Goal: Task Accomplishment & Management: Manage account settings

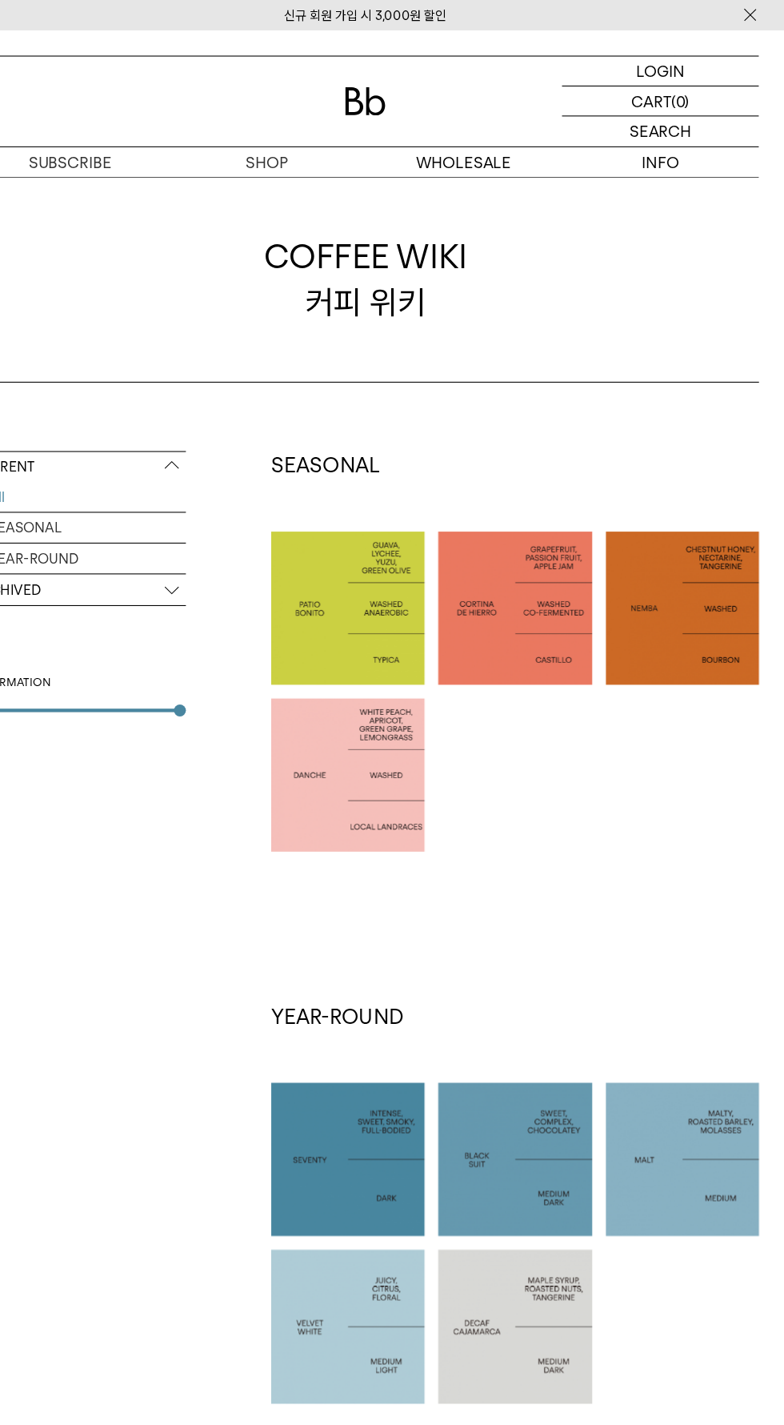
click at [379, 94] on img at bounding box center [392, 95] width 38 height 26
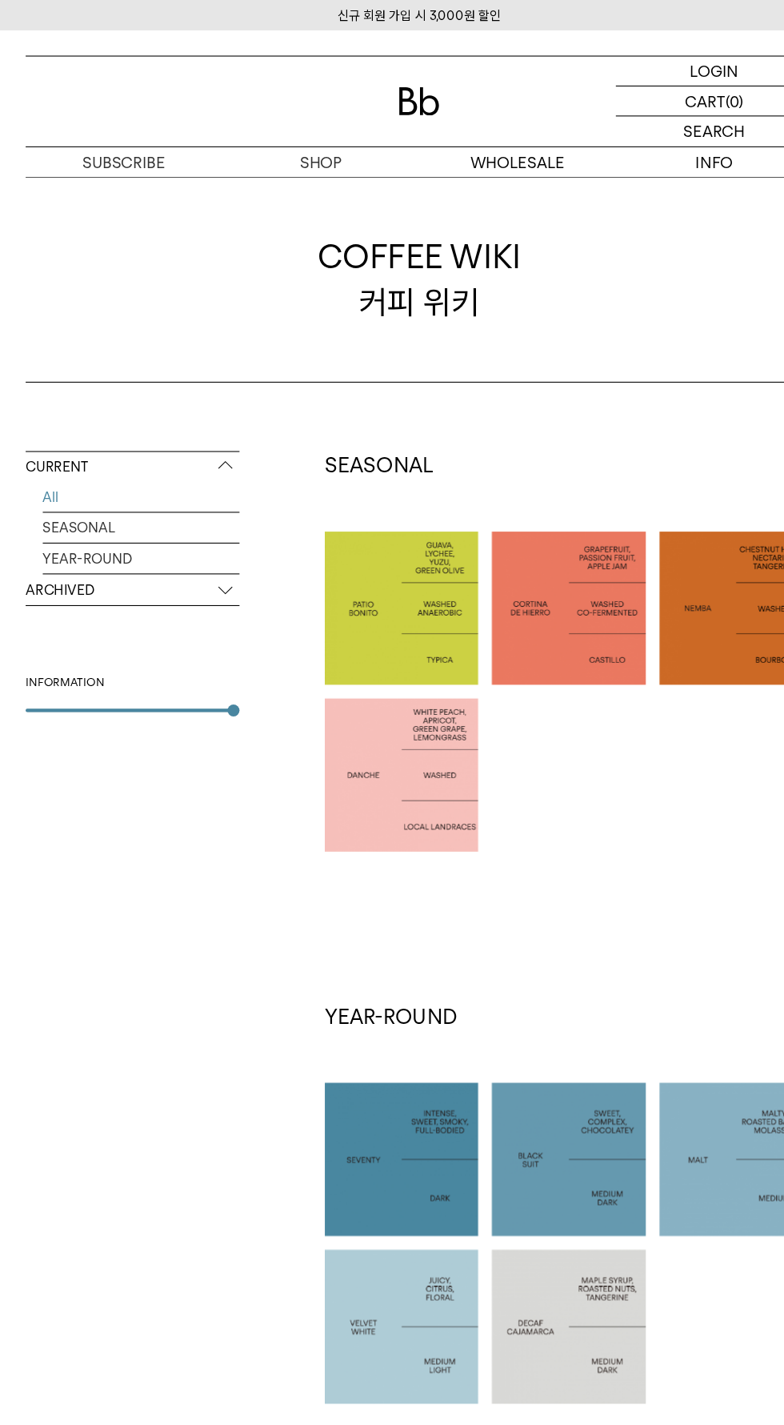
click at [46, 554] on p "ARCHIVED" at bounding box center [124, 552] width 200 height 29
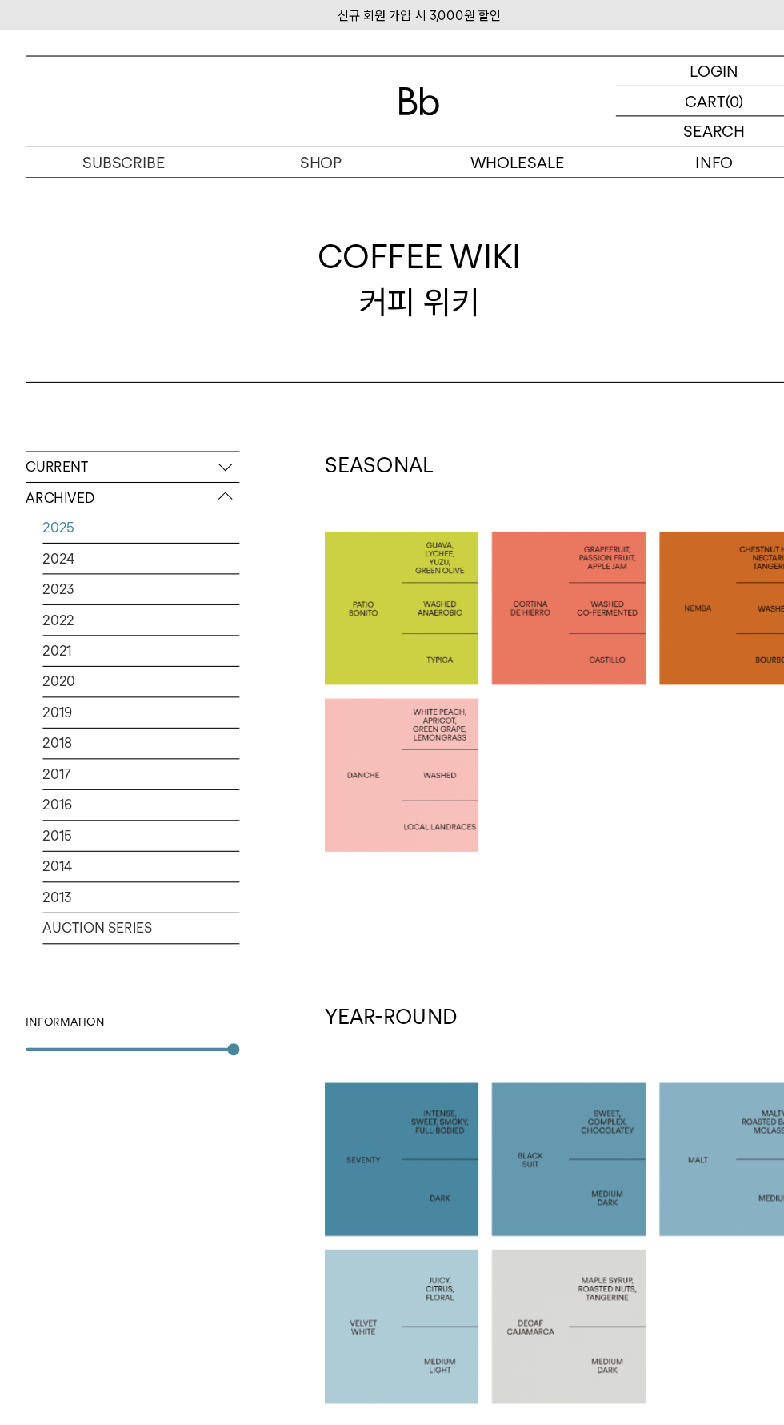
click at [48, 493] on link "2025" at bounding box center [132, 493] width 184 height 28
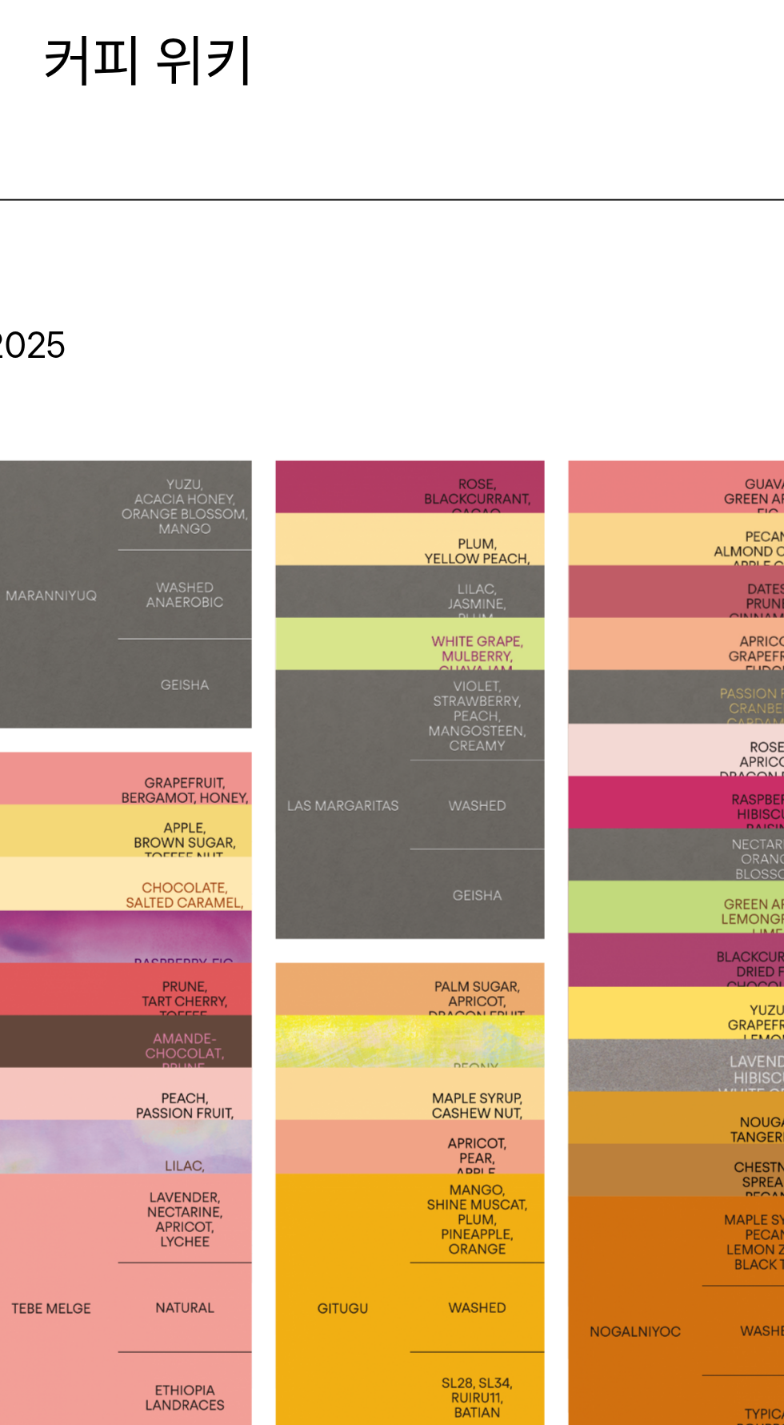
click at [507, 542] on div at bounding box center [531, 596] width 143 height 143
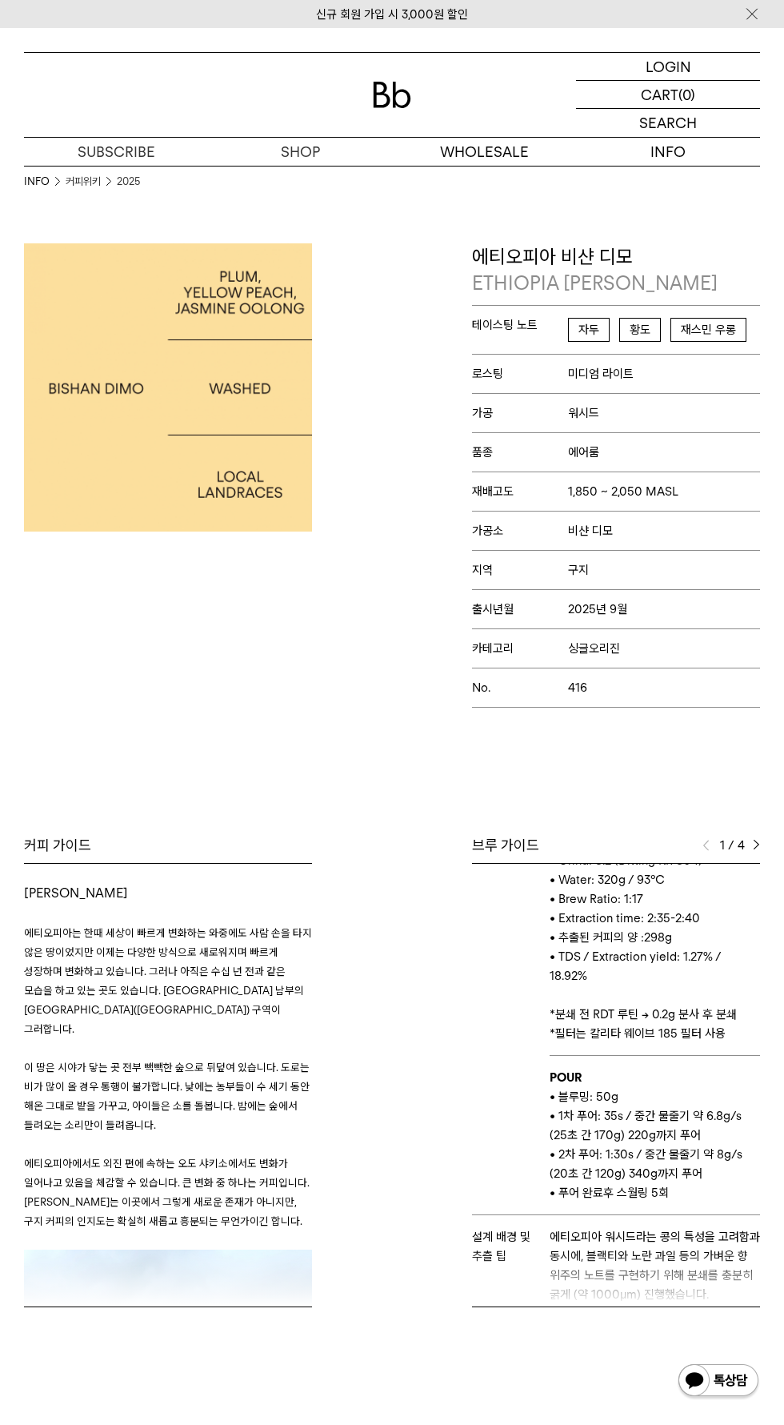
scroll to position [126, 0]
click at [756, 844] on img at bounding box center [756, 845] width 7 height 11
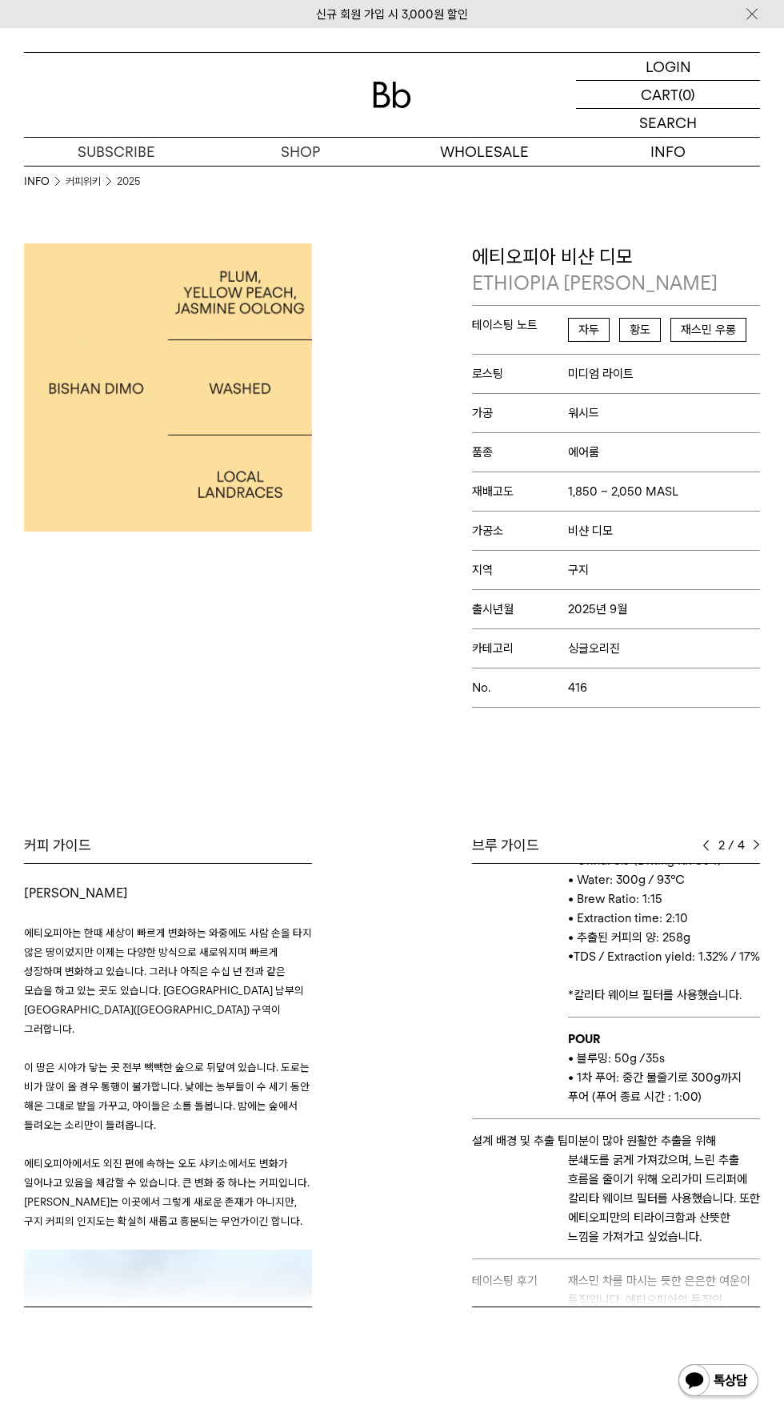
click at [755, 844] on img at bounding box center [756, 845] width 7 height 11
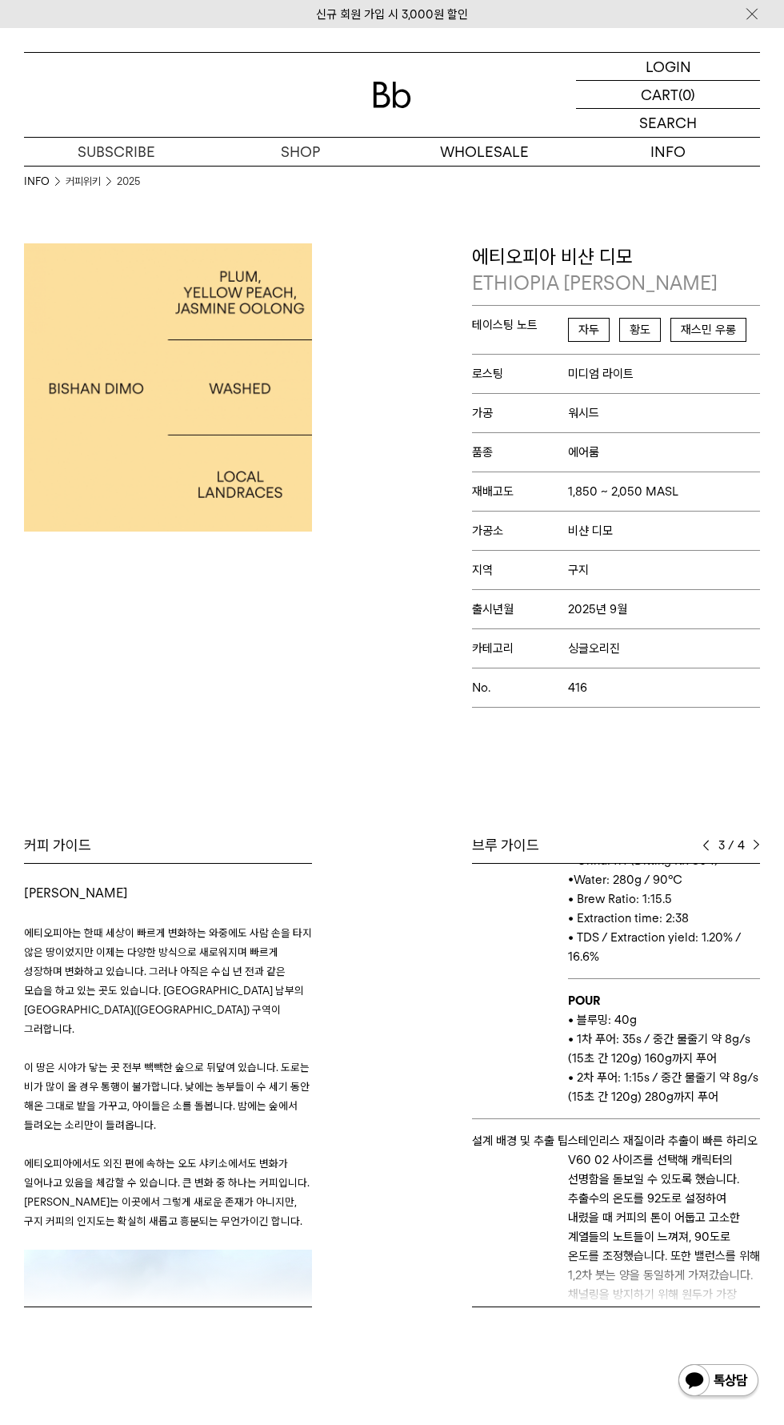
click at [755, 846] on img at bounding box center [756, 845] width 7 height 11
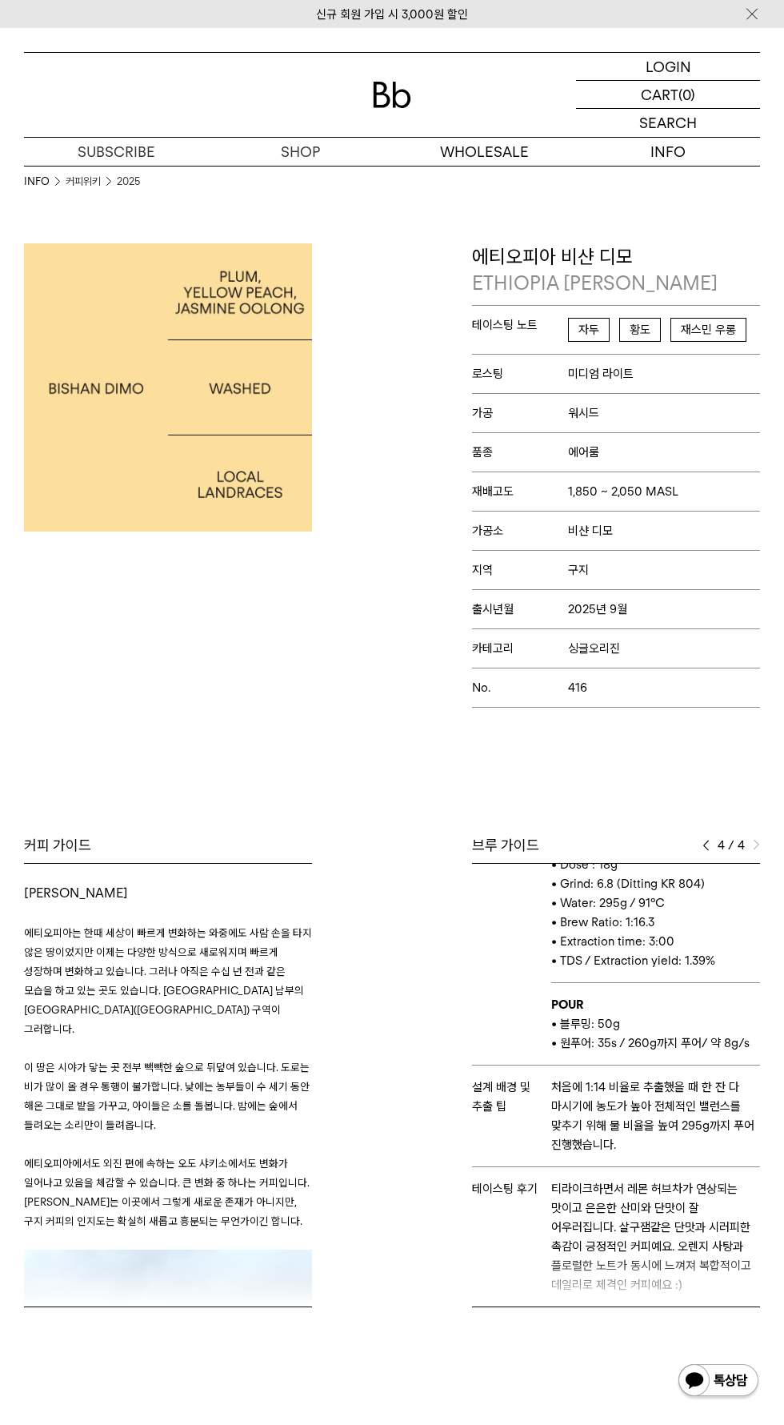
click at [706, 844] on img at bounding box center [706, 845] width 7 height 11
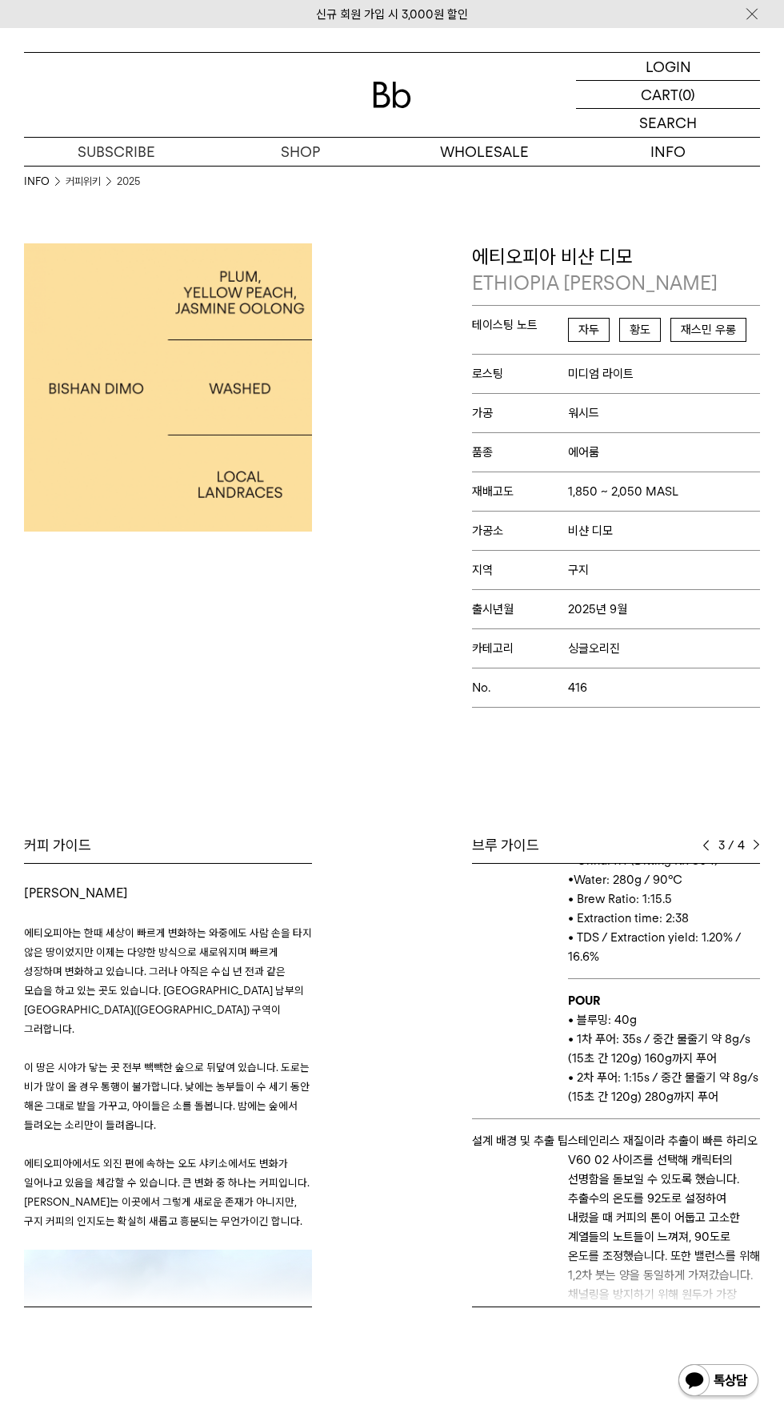
click at [0, 0] on p "로그인" at bounding box center [0, 0] width 0 height 0
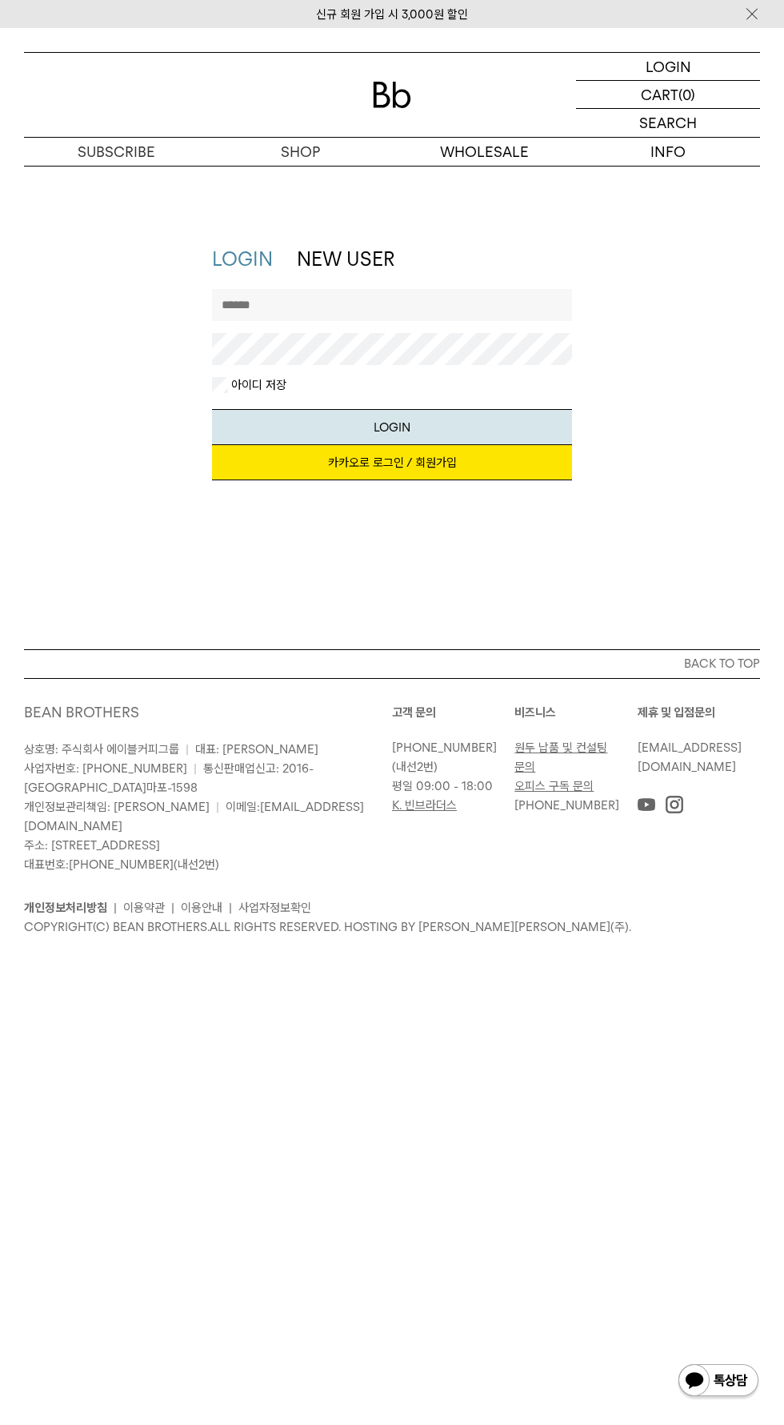
click at [265, 310] on input "text" at bounding box center [392, 305] width 360 height 32
type input "**********"
click at [212, 409] on button "LOGIN" at bounding box center [392, 427] width 360 height 36
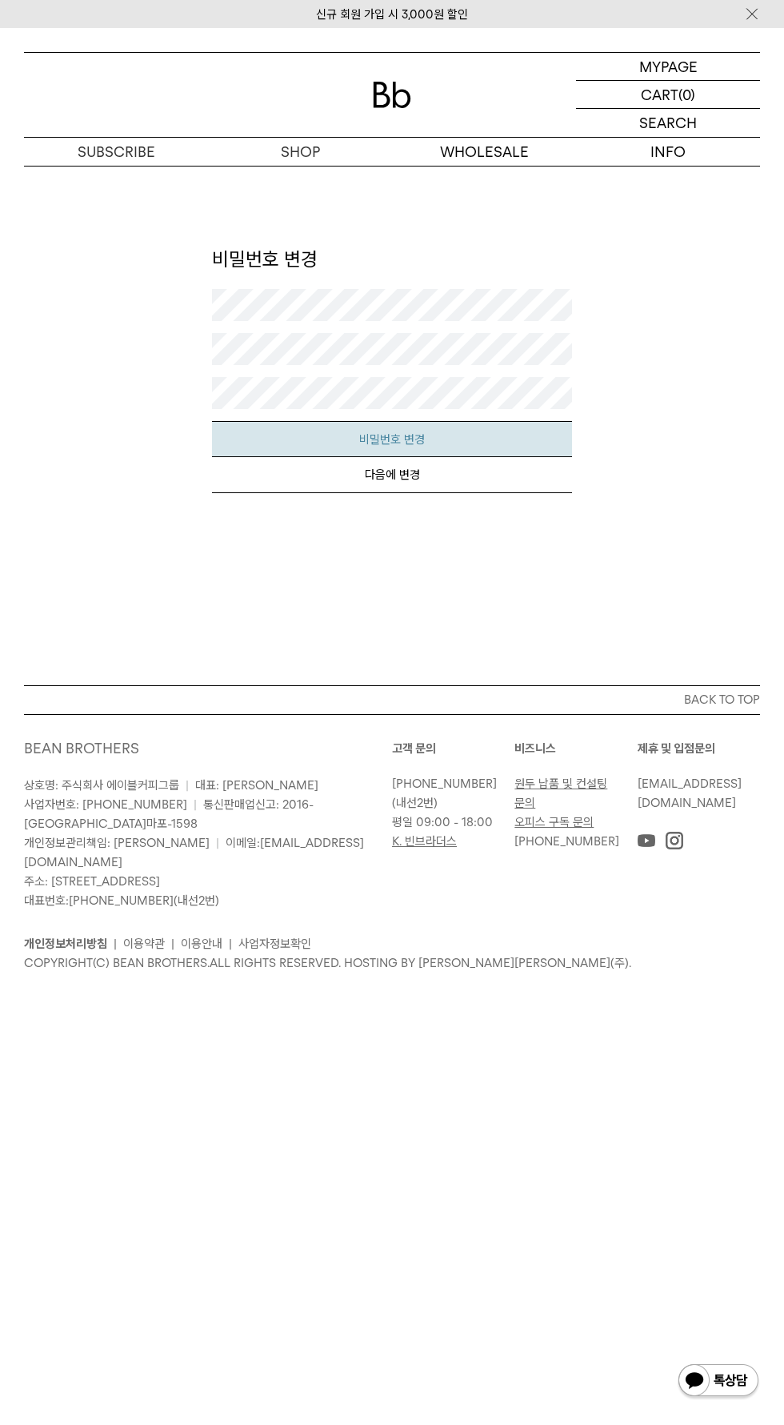
click at [351, 422] on button "비밀번호 변경" at bounding box center [392, 439] width 360 height 36
click at [305, 479] on button "다음에 변경" at bounding box center [392, 475] width 360 height 36
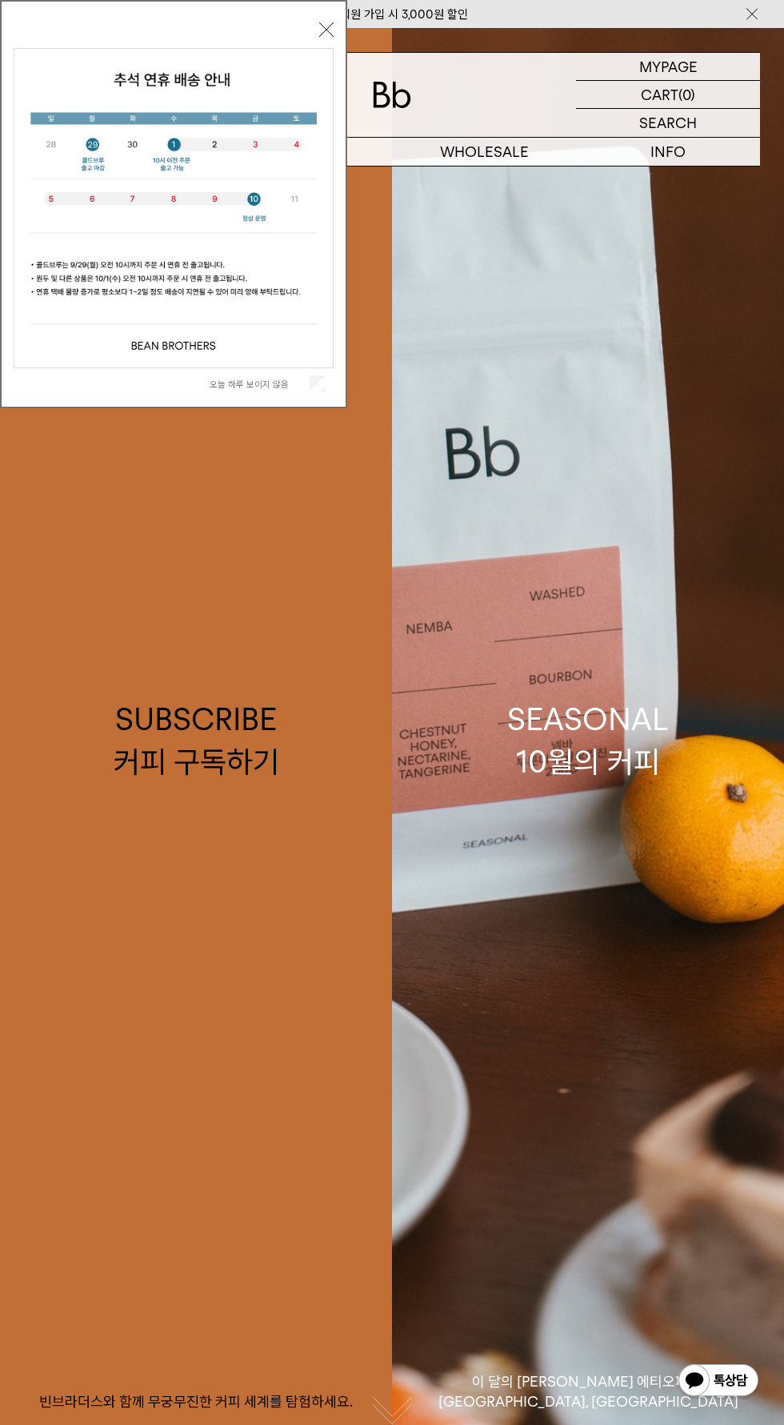
click at [639, 783] on div "SEASONAL 10월의 커피" at bounding box center [588, 740] width 162 height 85
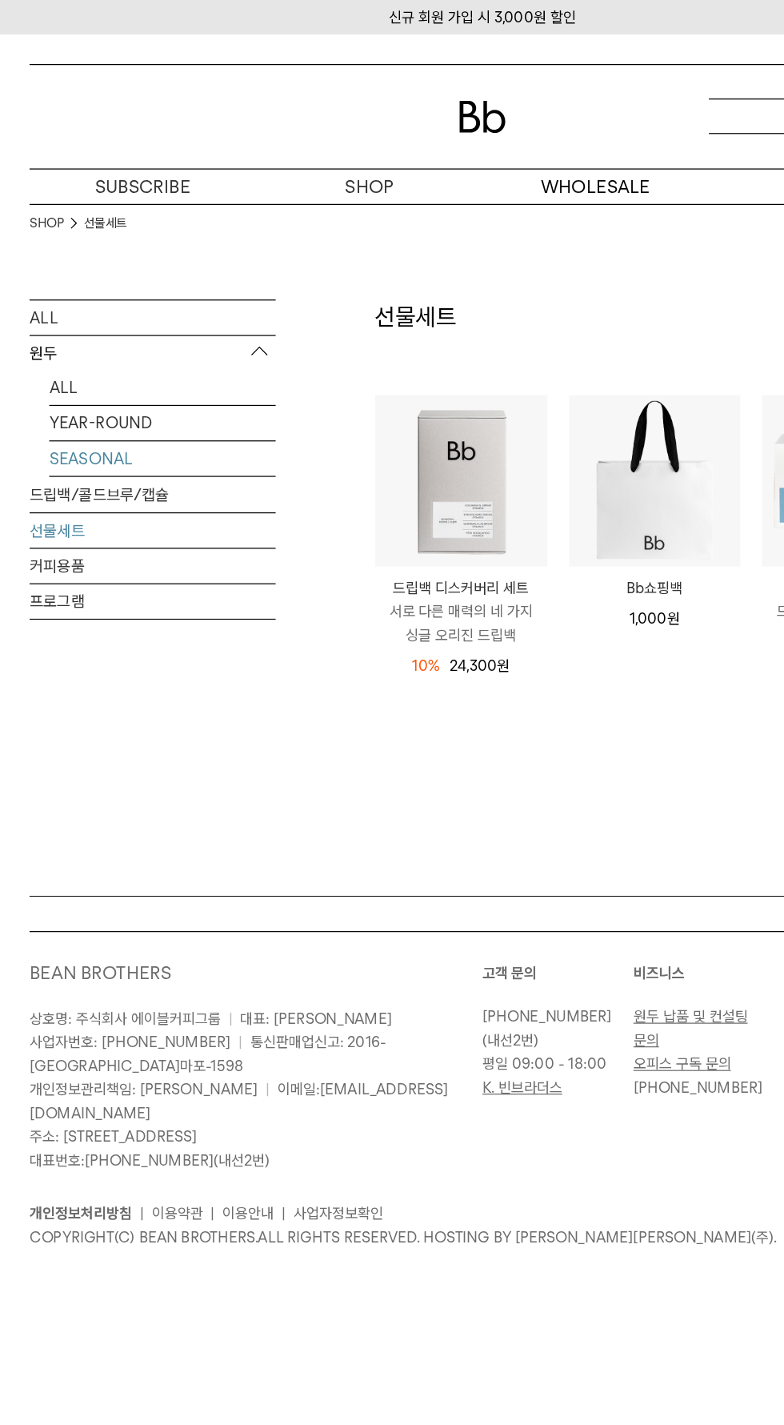
click at [71, 370] on link "SEASONAL" at bounding box center [132, 373] width 184 height 28
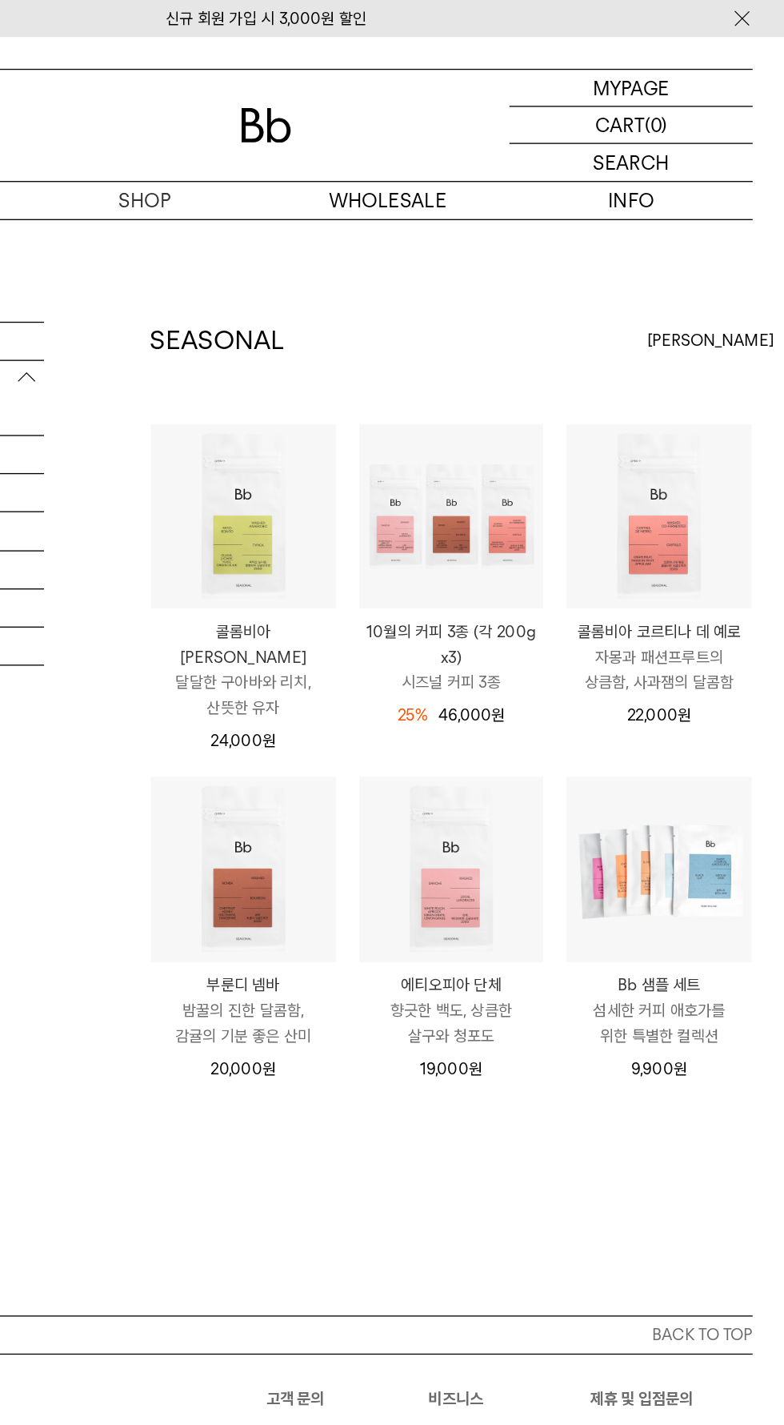
click at [0, 0] on p "마이페이지" at bounding box center [0, 0] width 0 height 0
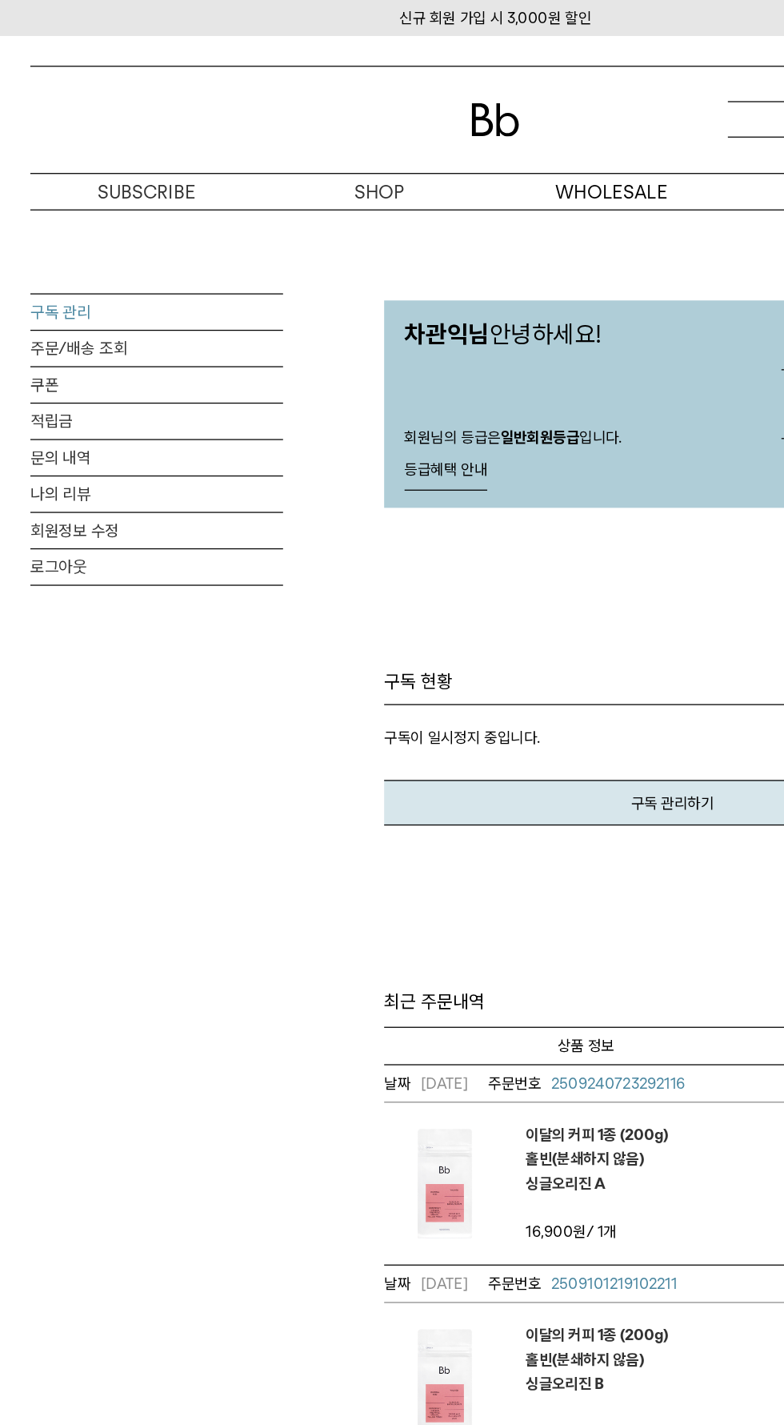
click at [53, 242] on link "구독 관리" at bounding box center [124, 247] width 200 height 28
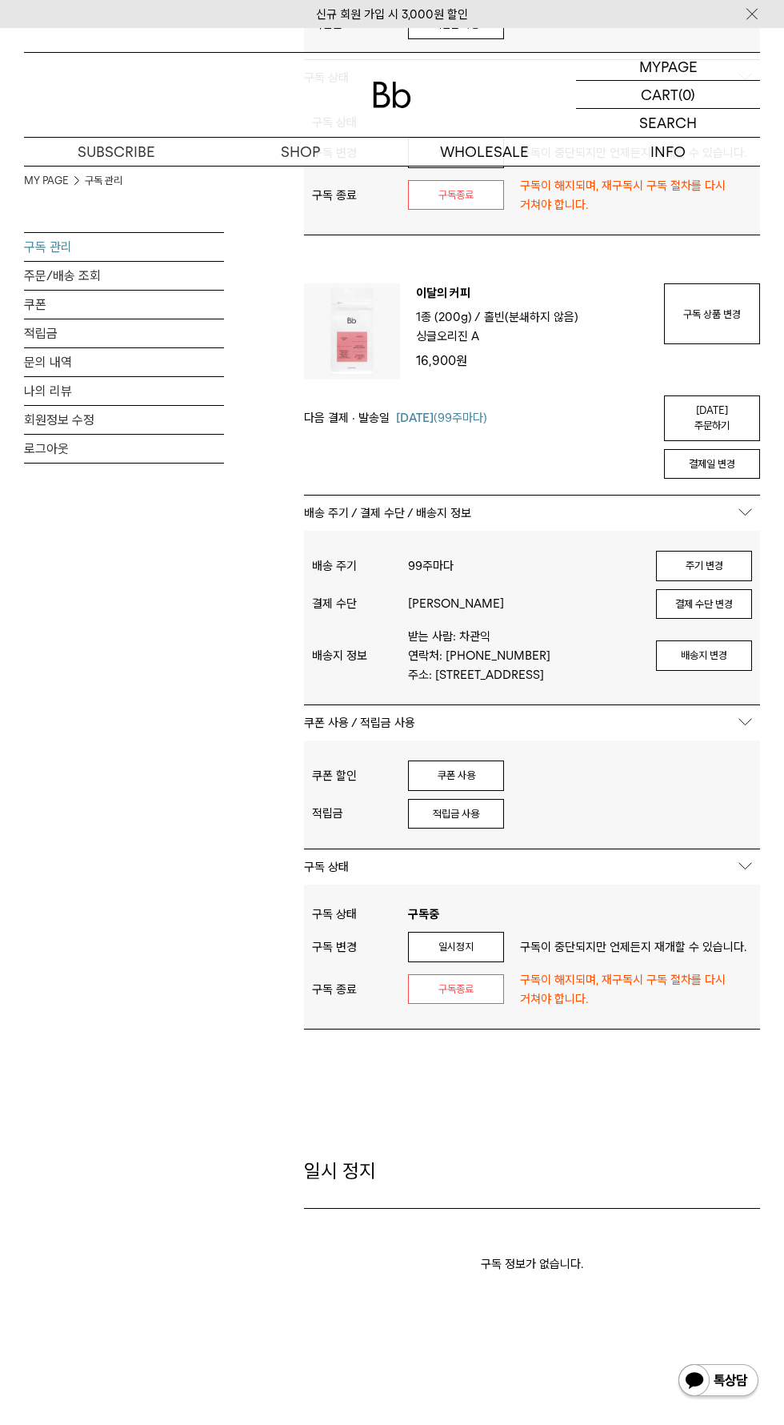
scroll to position [739, 0]
click at [703, 314] on link "구독 상품 변경" at bounding box center [712, 316] width 96 height 61
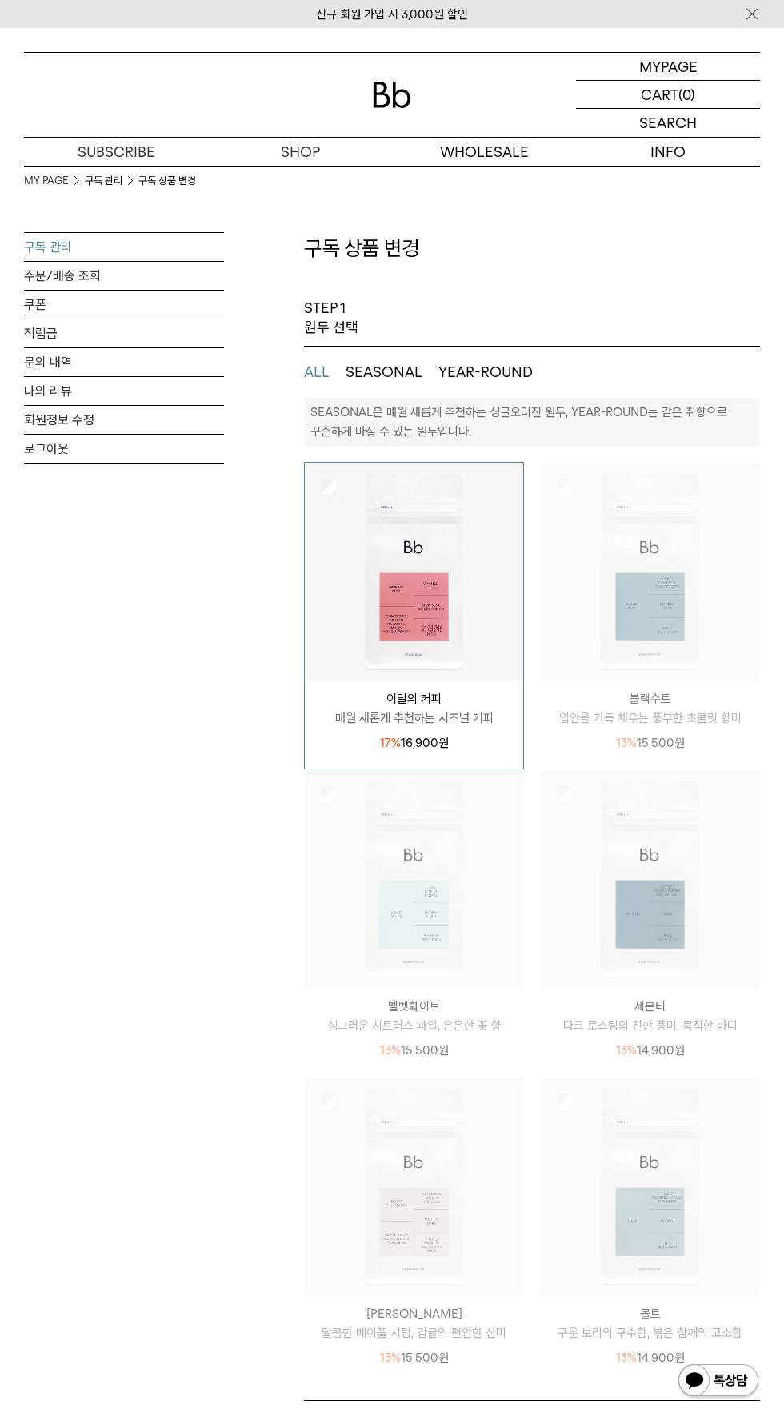
select select "**"
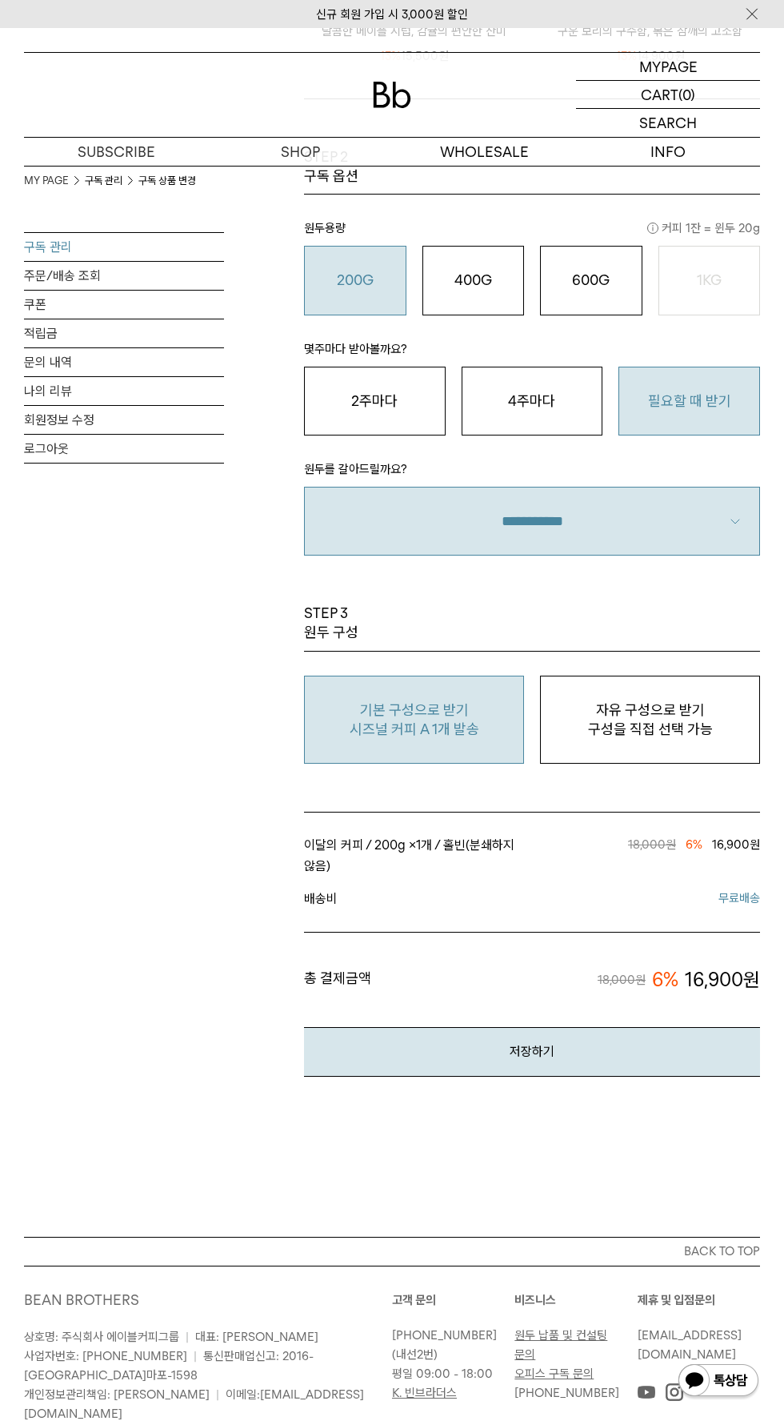
scroll to position [1291, 0]
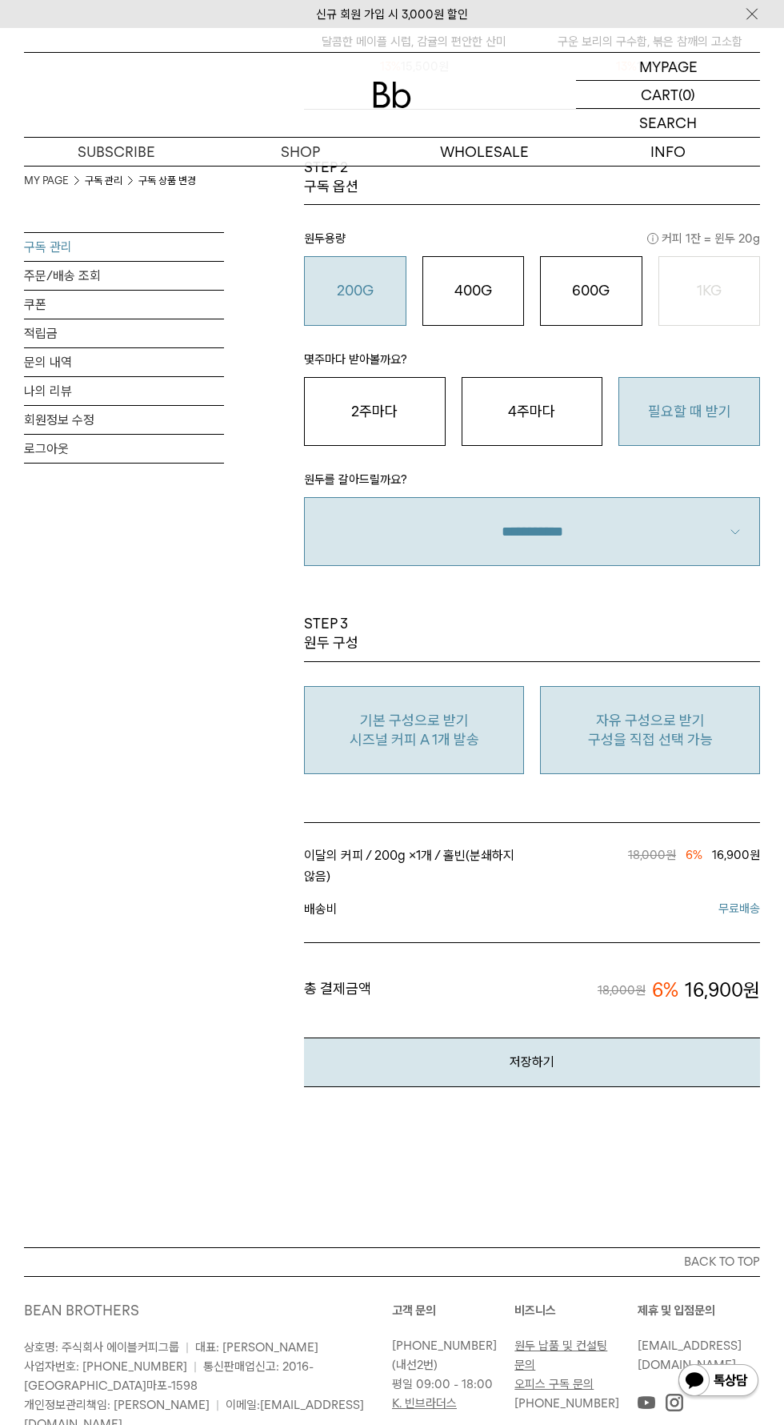
click at [623, 711] on p "자유 구성으로 받기" at bounding box center [650, 720] width 202 height 19
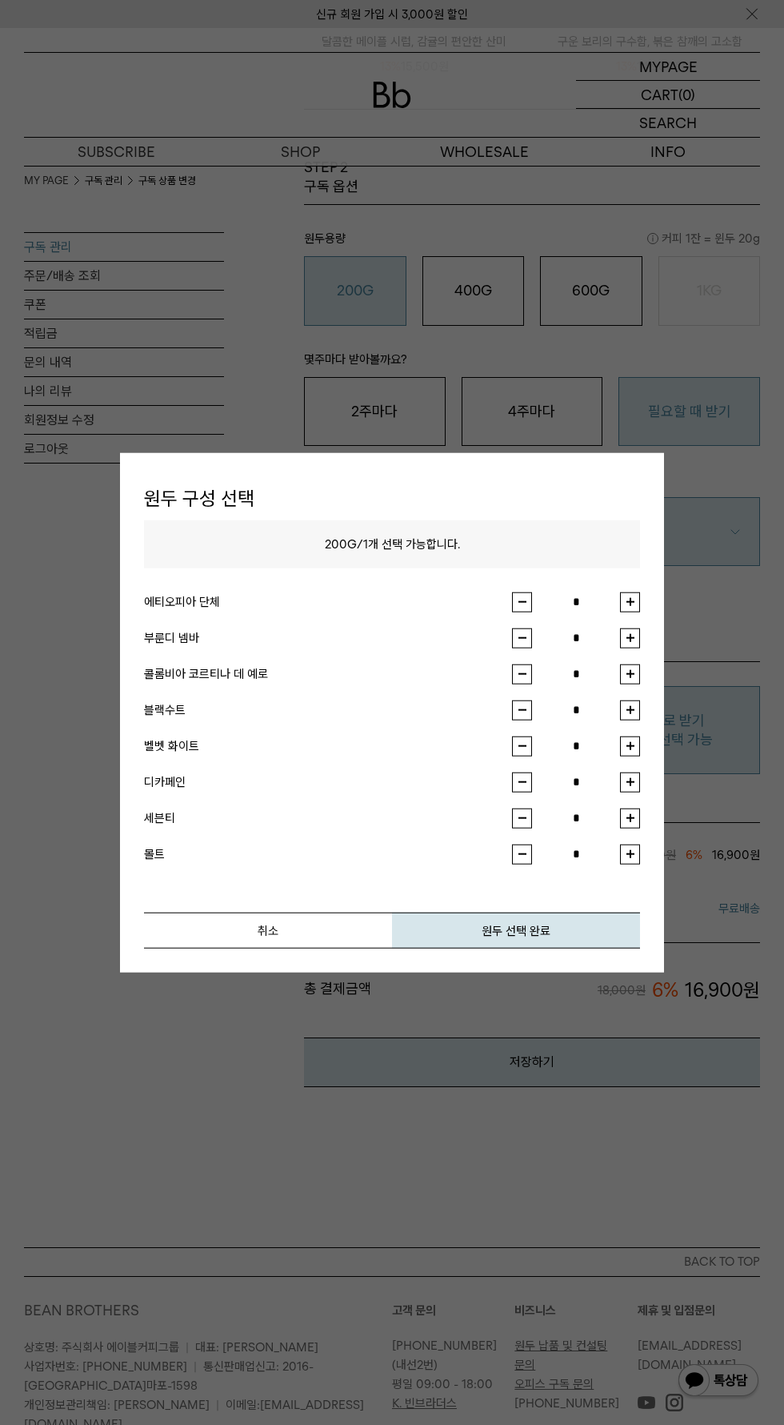
click at [628, 673] on button "button" at bounding box center [630, 673] width 20 height 20
type input "*"
click at [566, 914] on button "원두 선택 완료" at bounding box center [516, 930] width 248 height 36
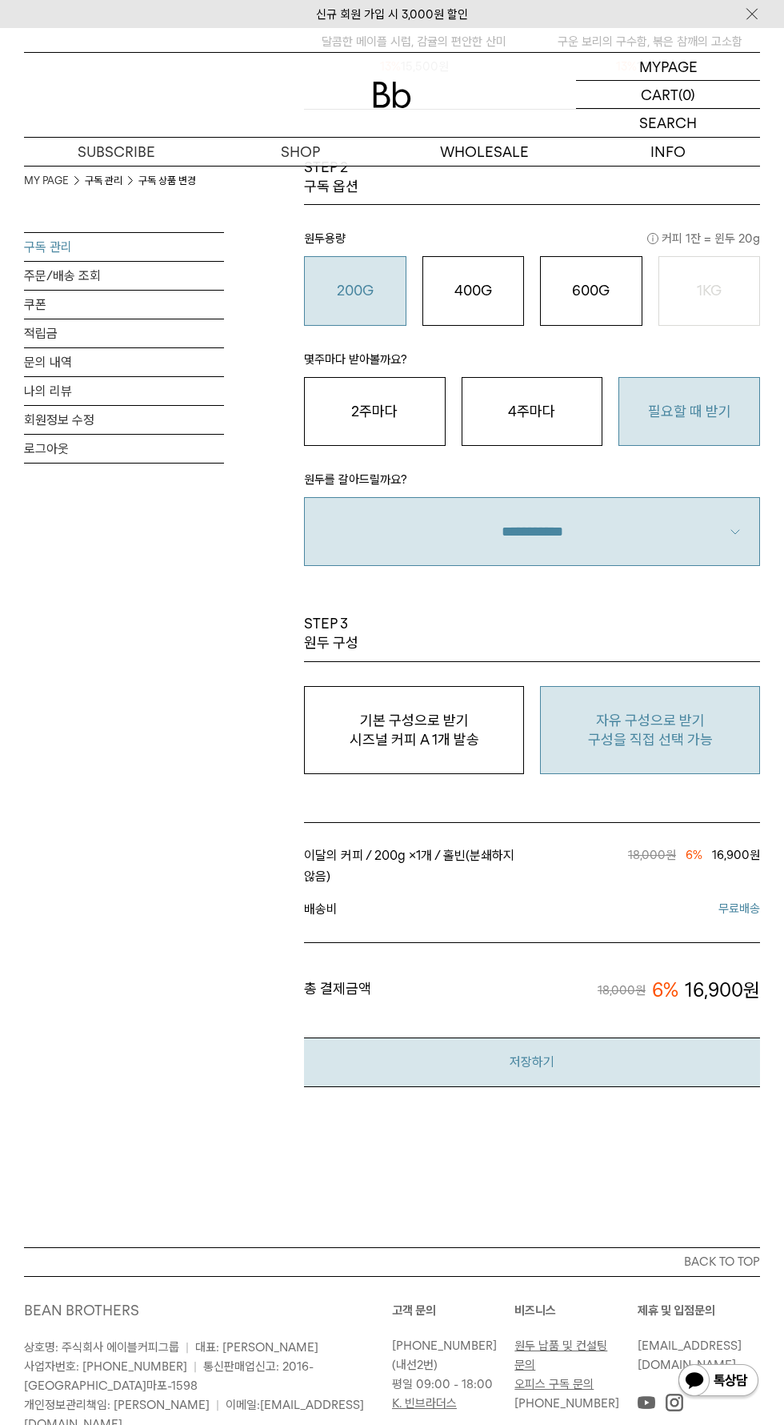
click at [531, 1043] on button "저장하기" at bounding box center [532, 1061] width 456 height 49
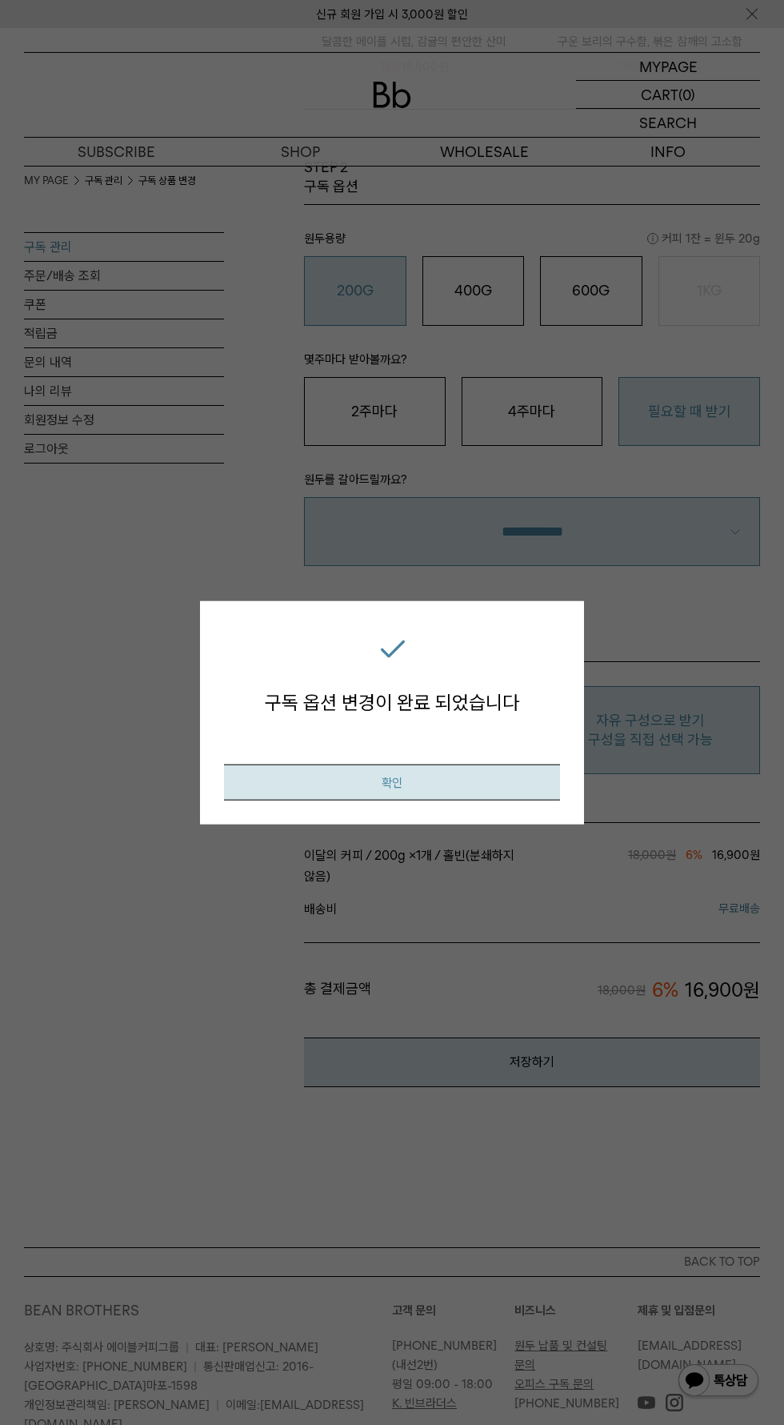
click at [301, 778] on button "확인" at bounding box center [392, 782] width 336 height 36
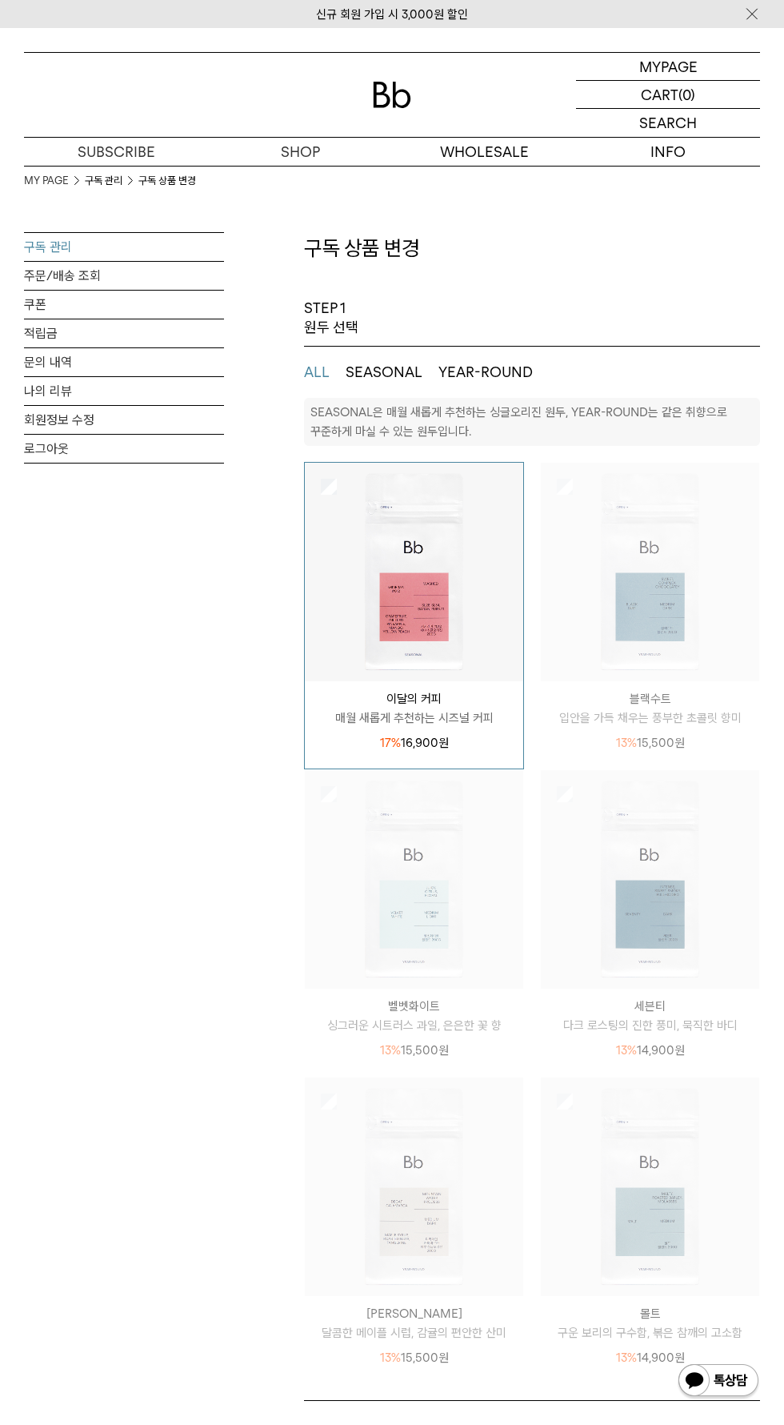
select select "**"
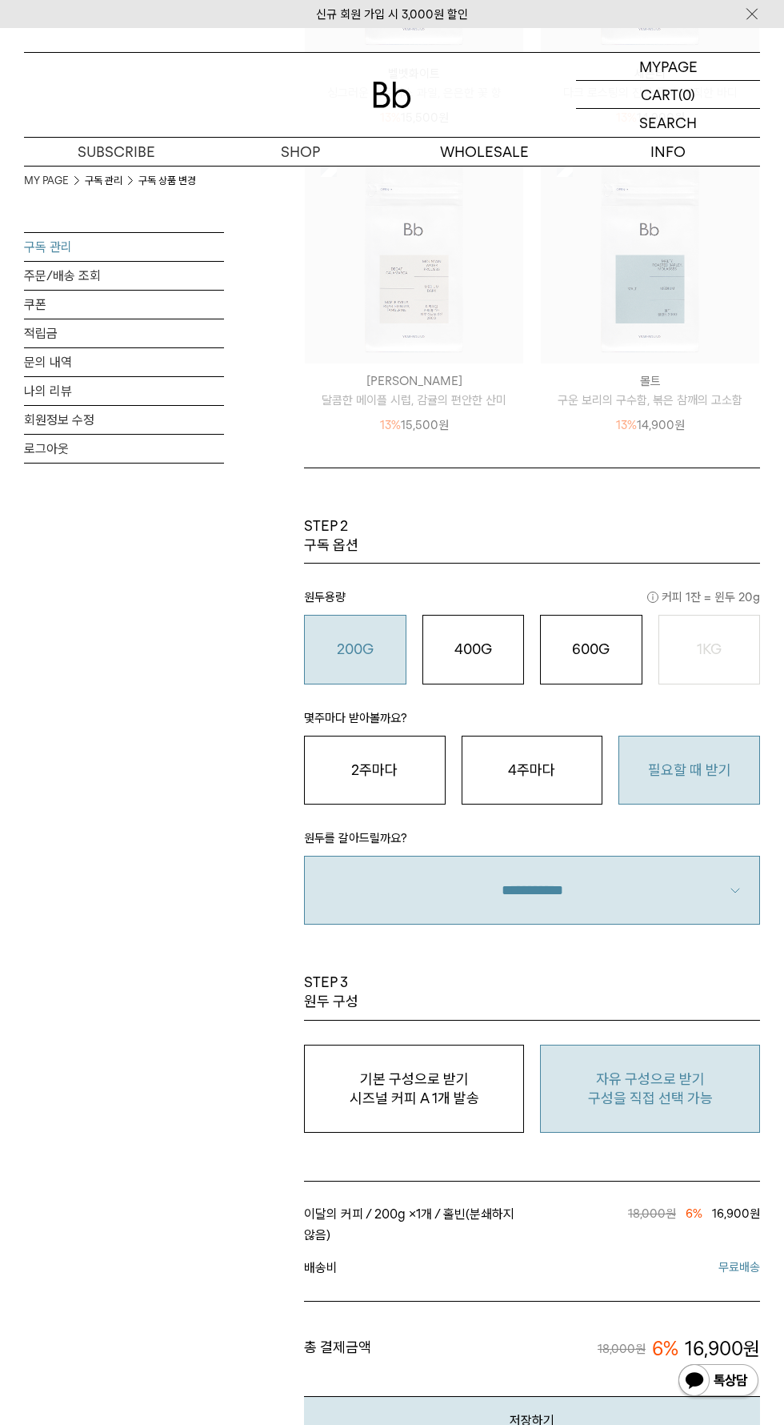
scroll to position [932, 0]
click at [42, 246] on link "구독 관리" at bounding box center [124, 247] width 200 height 28
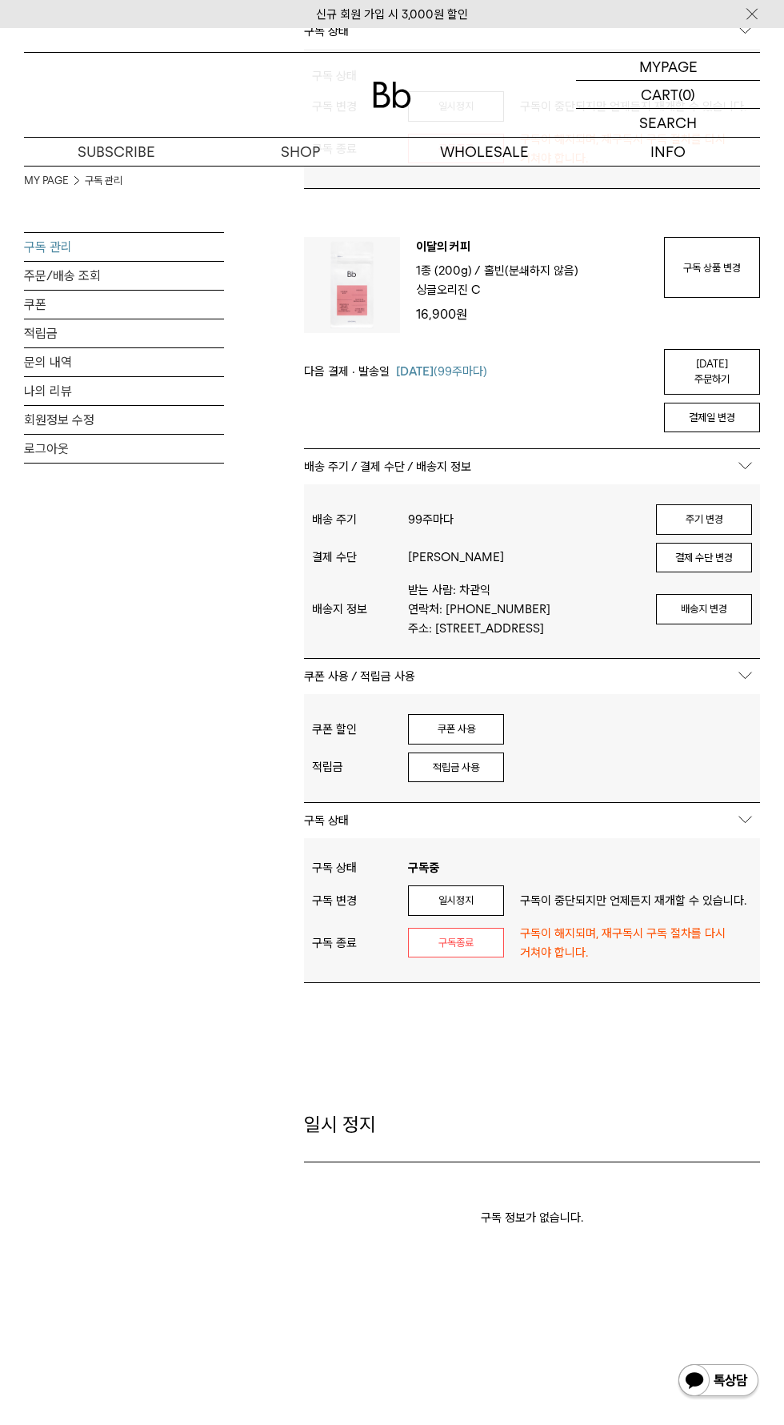
scroll to position [786, 0]
click at [680, 351] on link "오늘 주문하기" at bounding box center [712, 374] width 96 height 46
